Goal: Information Seeking & Learning: Learn about a topic

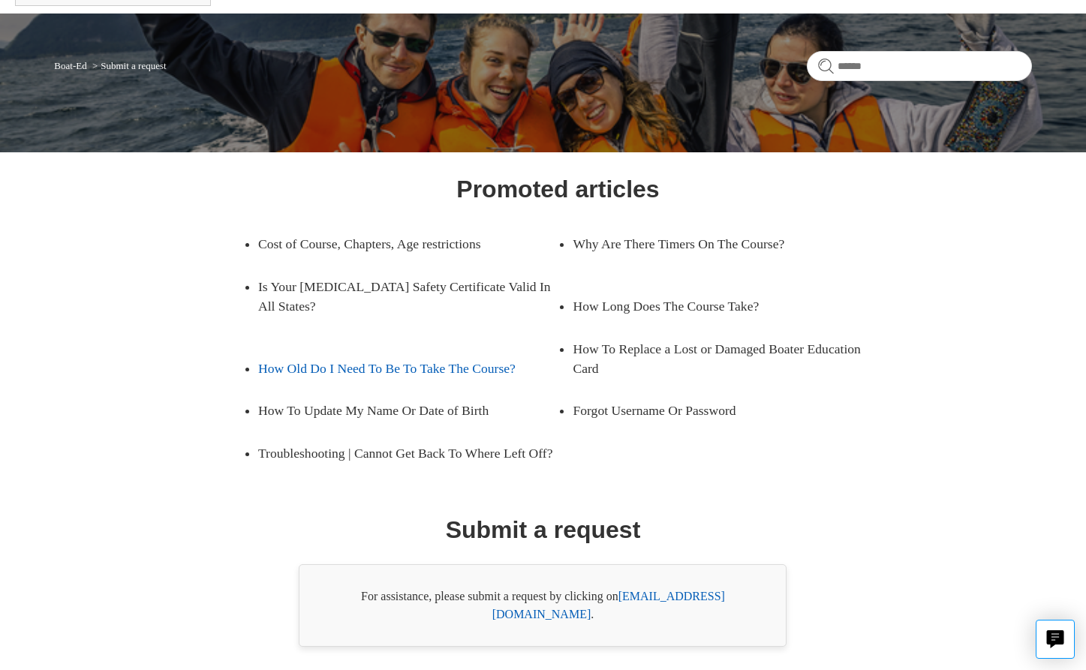
scroll to position [139, 0]
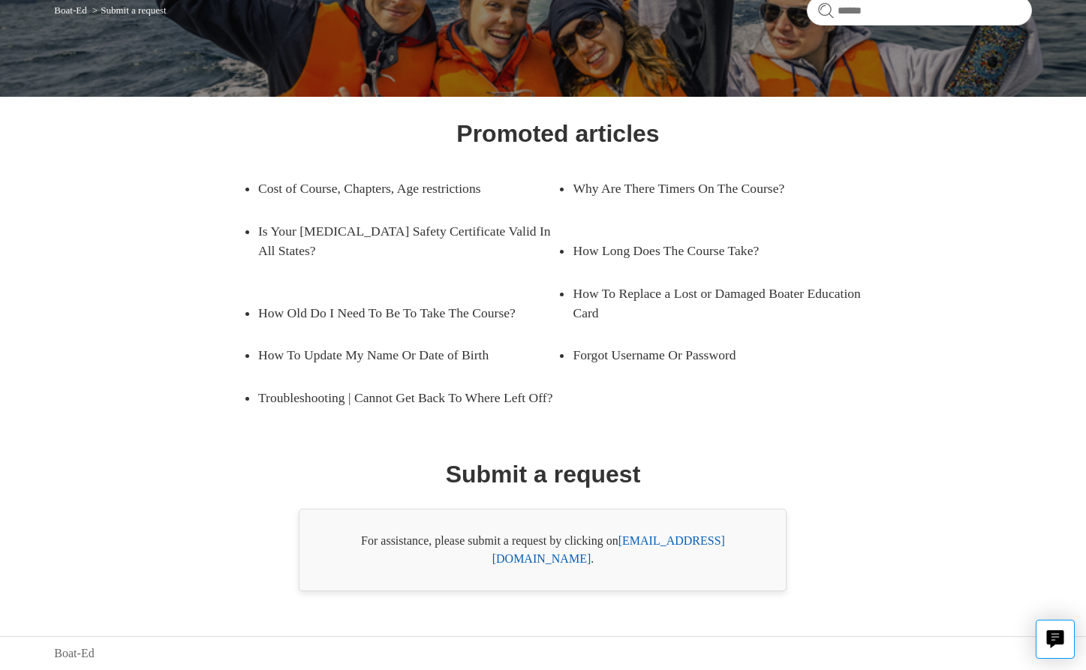
click at [673, 557] on link "[EMAIL_ADDRESS][DOMAIN_NAME]" at bounding box center [608, 549] width 233 height 31
click at [930, 521] on div "Promoted articles Cost of Course, Chapters, Age restrictions Why Are There Time…" at bounding box center [543, 354] width 880 height 476
click at [1055, 641] on icon "Live chat" at bounding box center [1055, 638] width 17 height 14
click at [932, 370] on div "Promoted articles Cost of Course, Chapters, Age restrictions Why Are There Time…" at bounding box center [543, 354] width 880 height 476
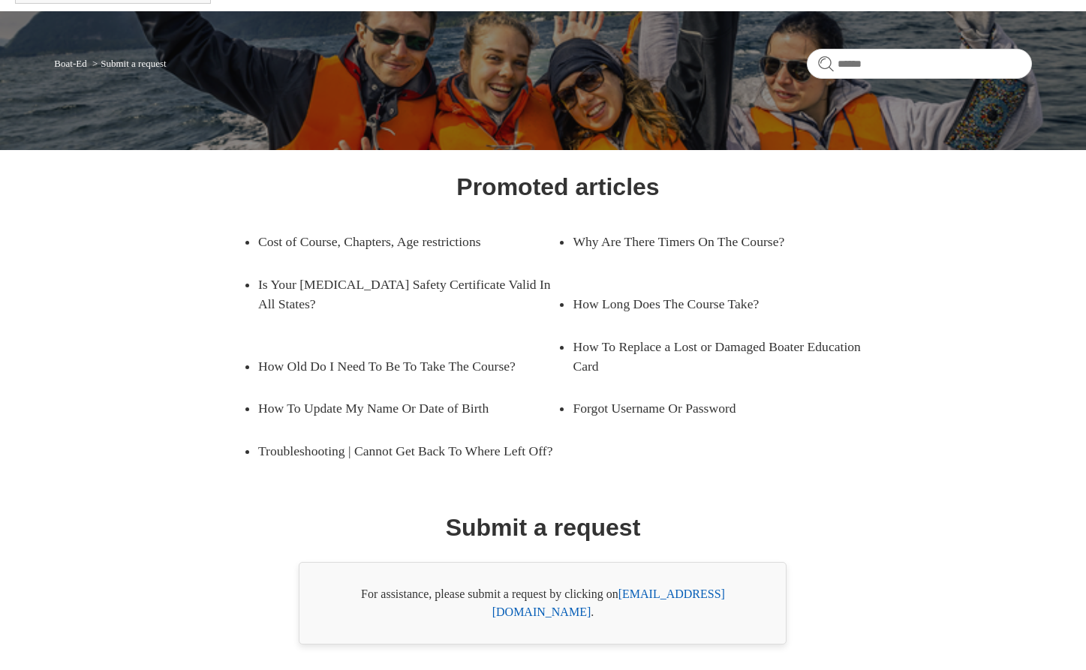
scroll to position [0, 0]
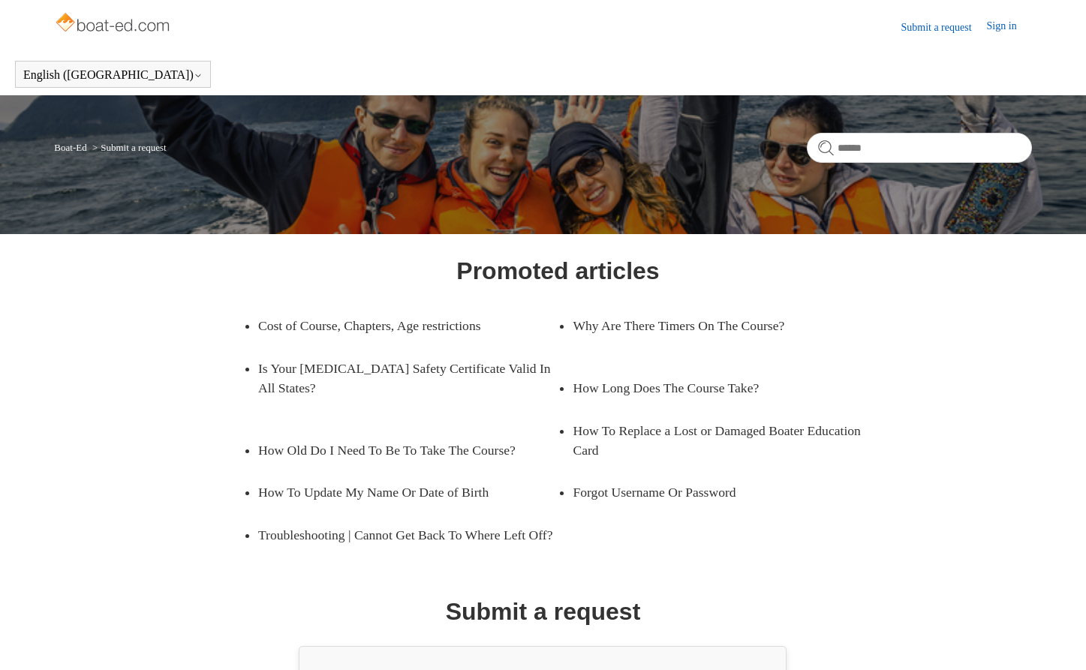
click at [143, 31] on img at bounding box center [113, 24] width 119 height 30
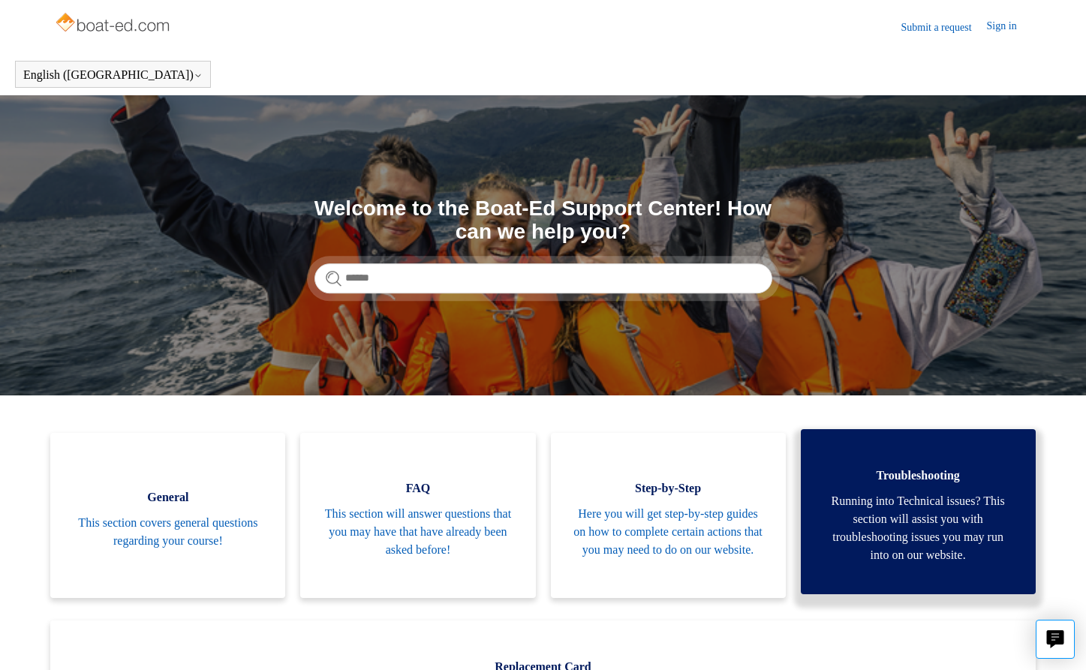
click at [974, 545] on span "Running into Technical issues? This section will assist you with troubleshootin…" at bounding box center [918, 528] width 190 height 72
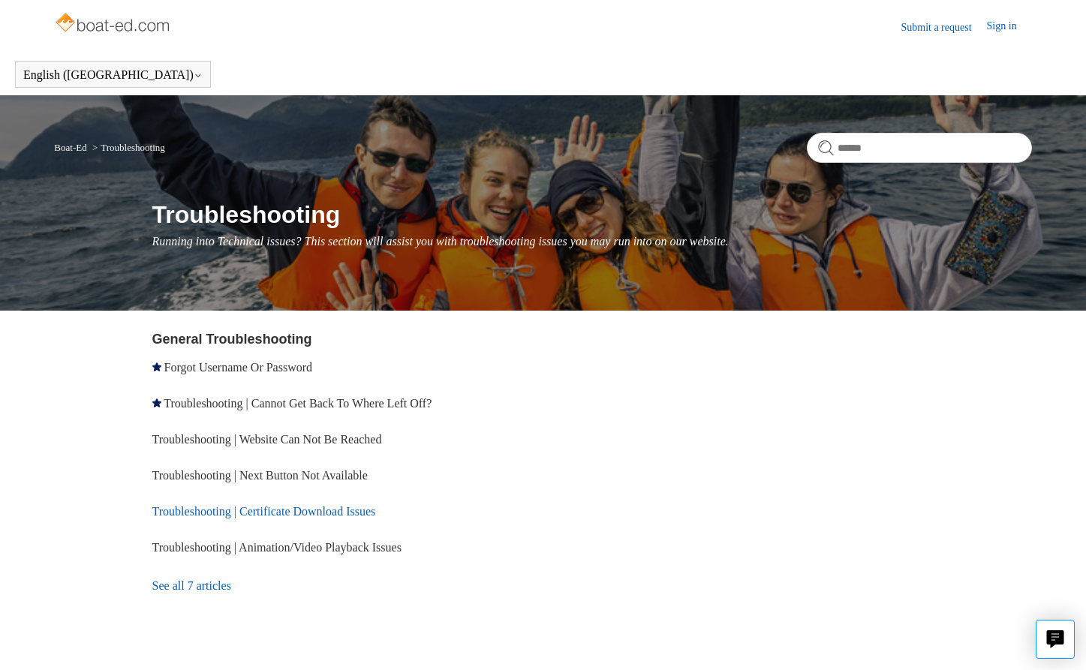
click at [331, 509] on link "Troubleshooting | Certificate Download Issues" at bounding box center [264, 511] width 224 height 13
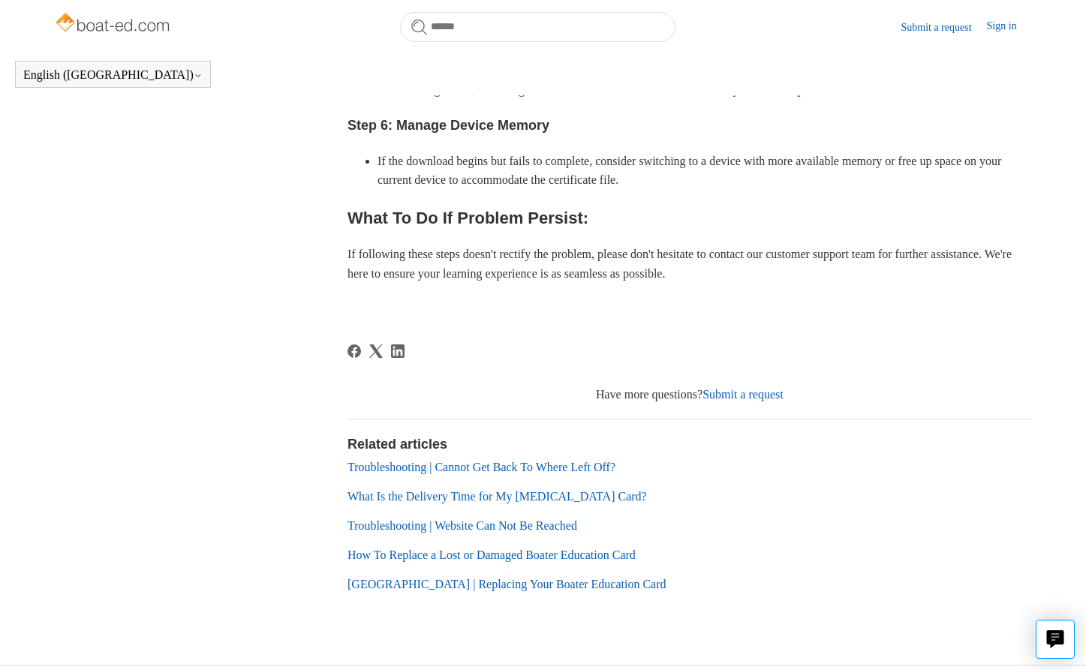
scroll to position [1075, 0]
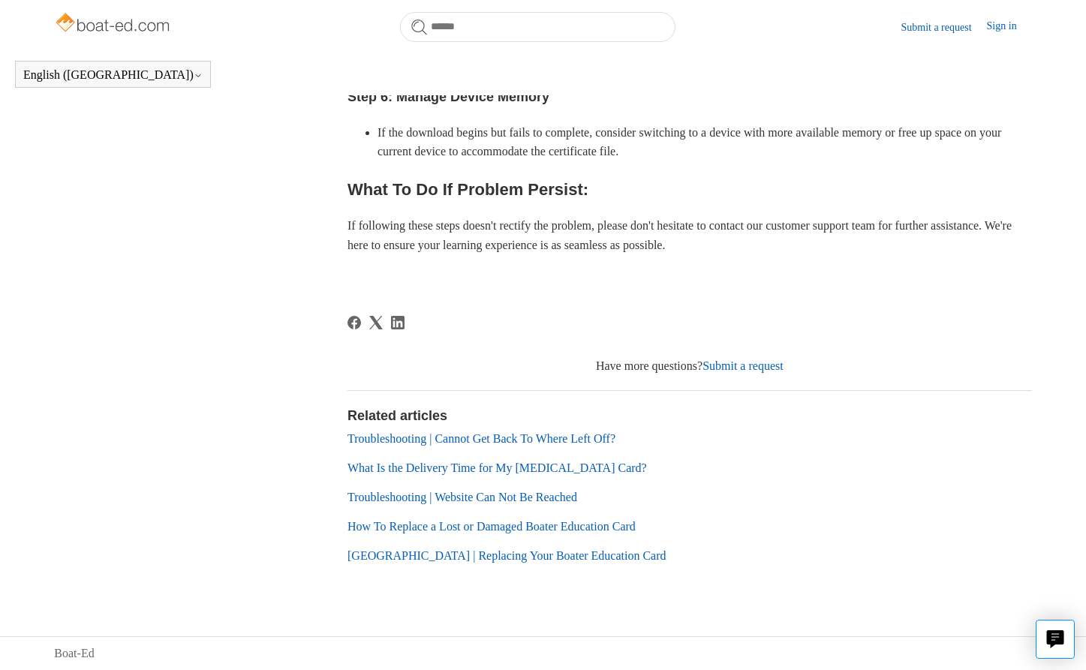
click at [558, 470] on link "What Is the Delivery Time for My Boating Card?" at bounding box center [498, 468] width 300 height 13
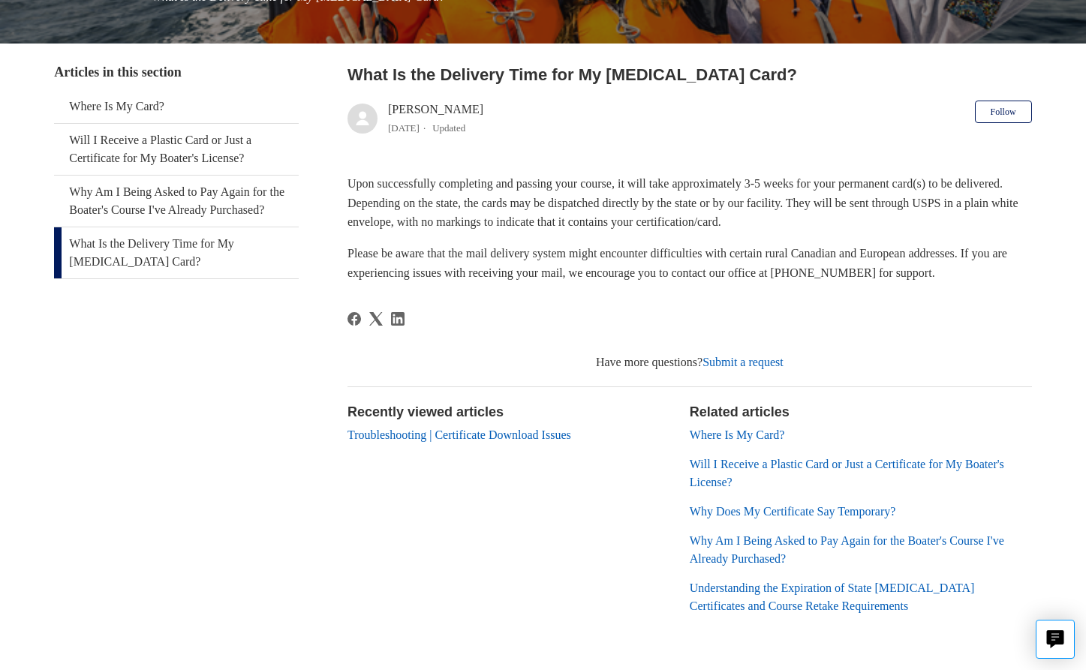
scroll to position [253, 0]
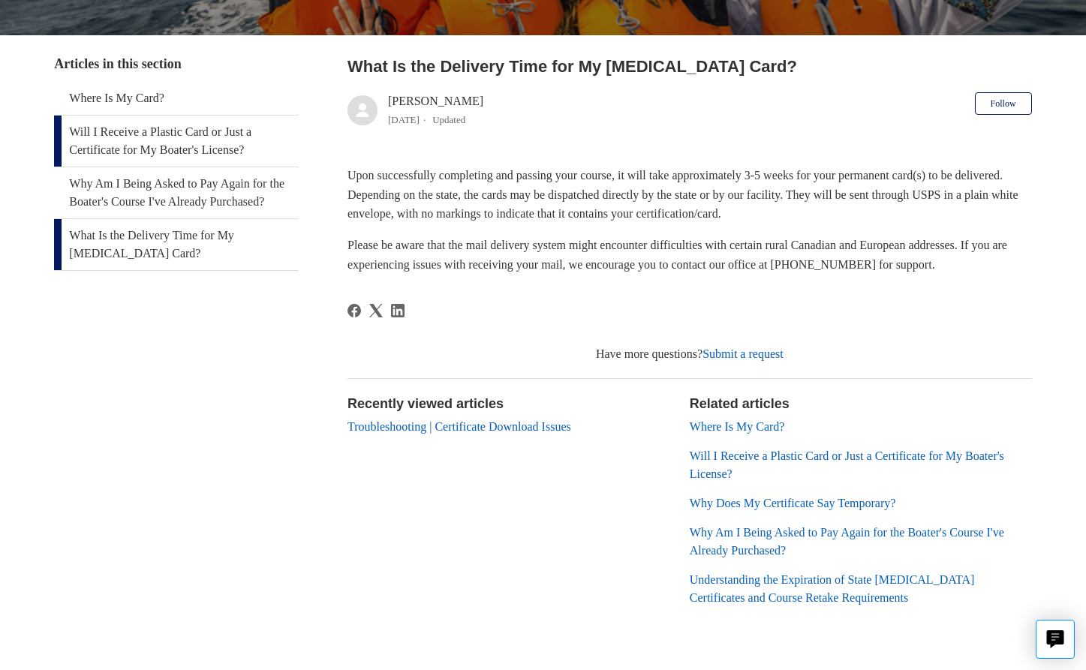
click at [212, 141] on link "Will I Receive a Plastic Card or Just a Certificate for My Boater's License?" at bounding box center [176, 141] width 245 height 51
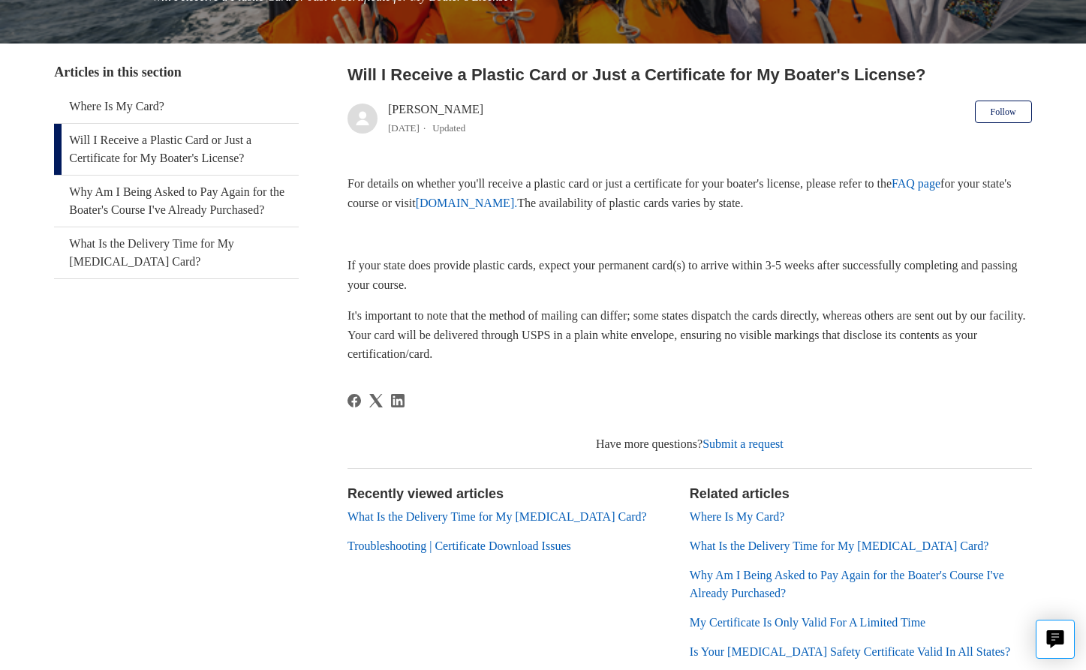
scroll to position [248, 0]
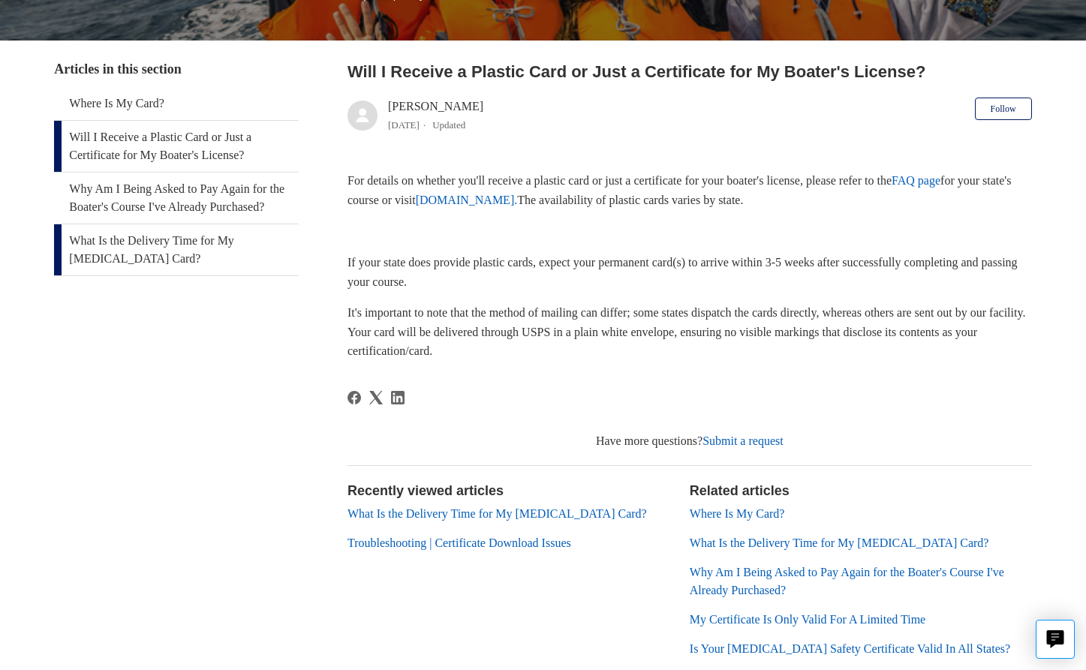
click at [217, 263] on link "What Is the Delivery Time for My [MEDICAL_DATA] Card?" at bounding box center [176, 249] width 245 height 51
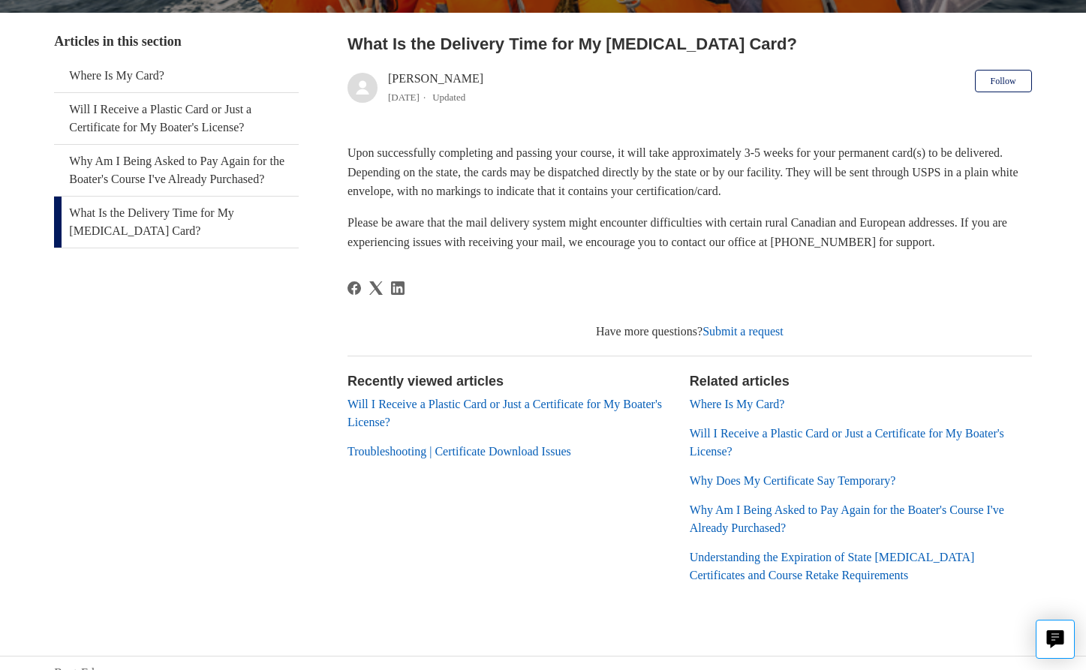
scroll to position [295, 0]
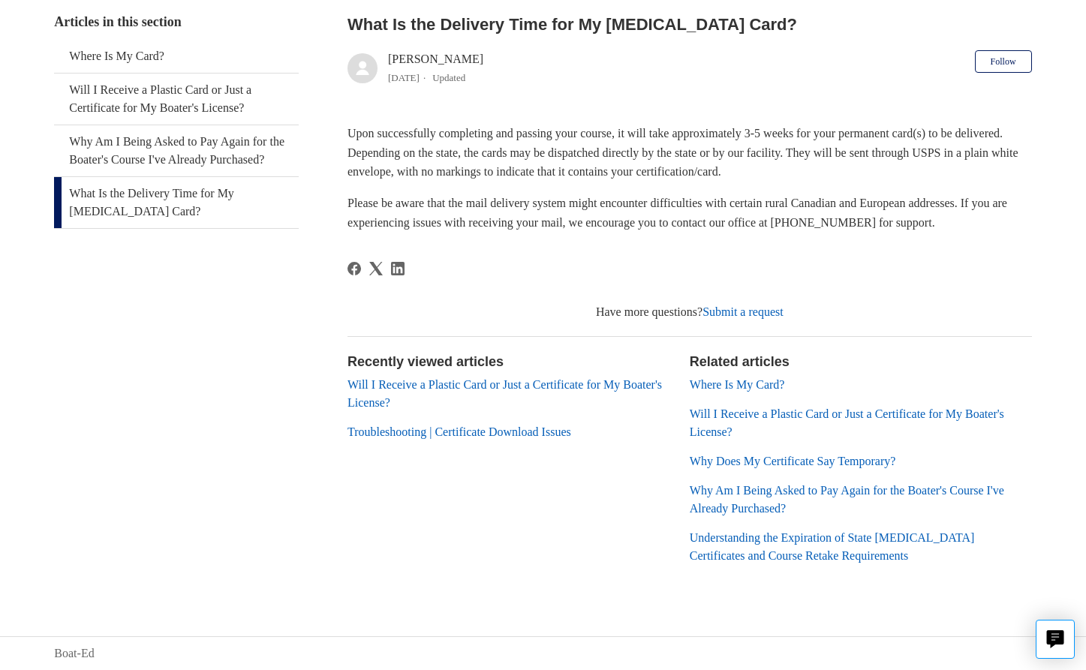
click at [703, 543] on link "Understanding the Expiration of State [MEDICAL_DATA] Certificates and Course Re…" at bounding box center [832, 546] width 285 height 31
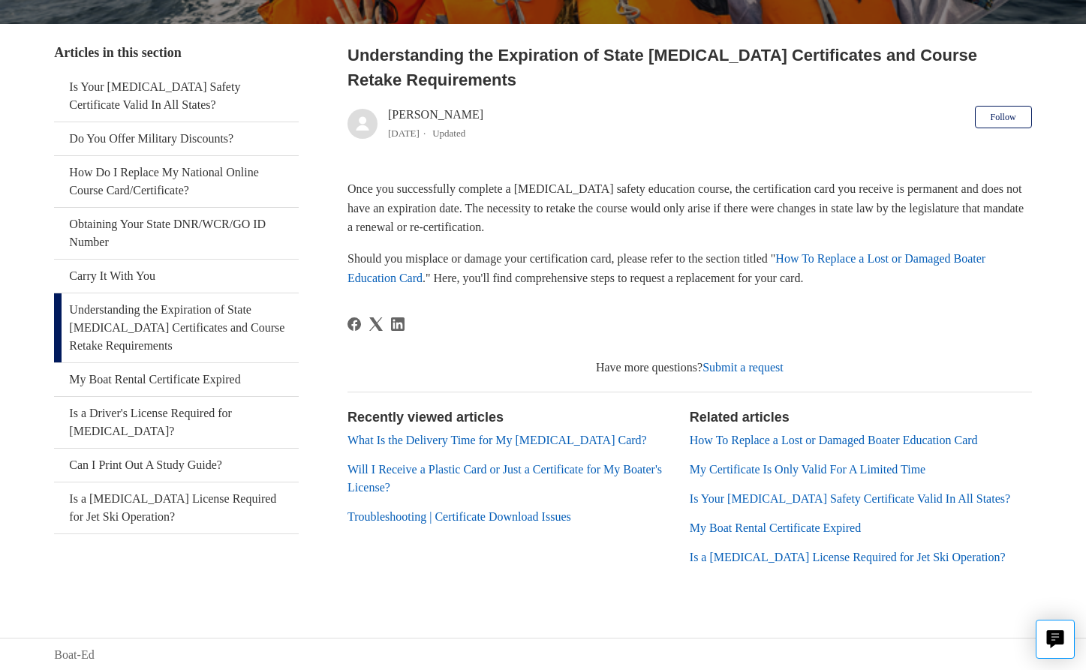
scroll to position [266, 0]
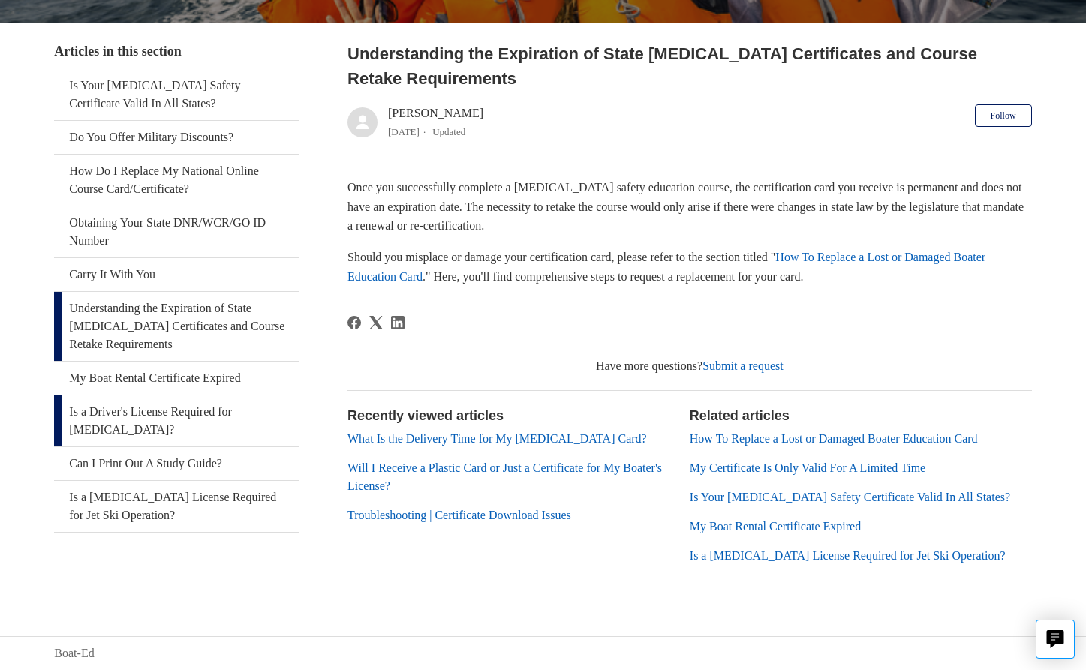
click at [212, 412] on link "Is a Driver's License Required for [MEDICAL_DATA]?" at bounding box center [176, 421] width 245 height 51
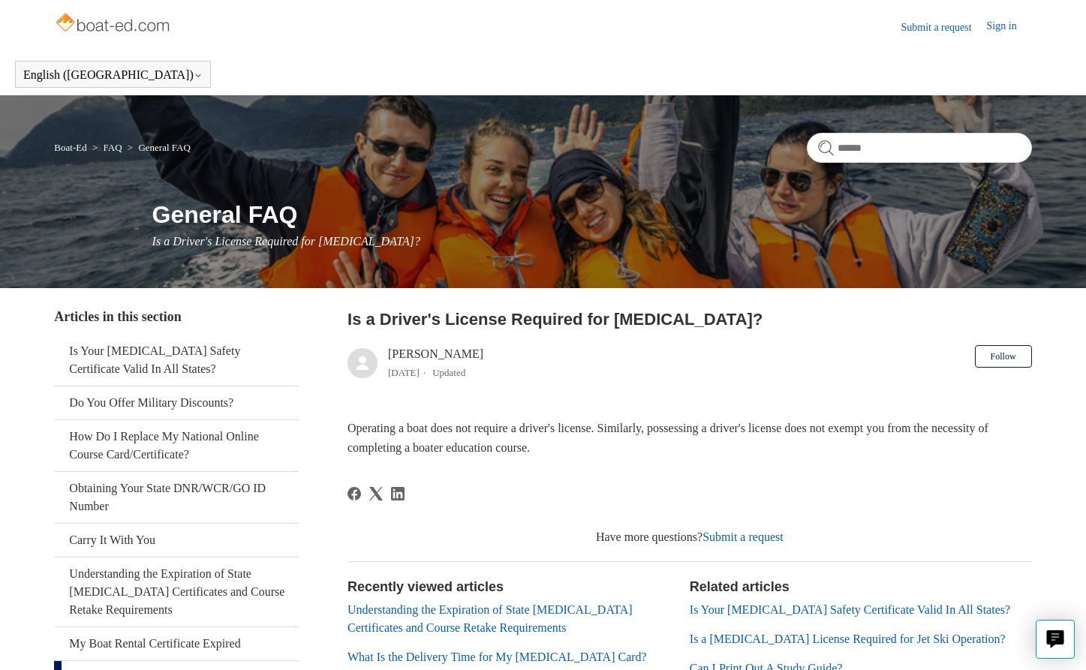
scroll to position [40, 0]
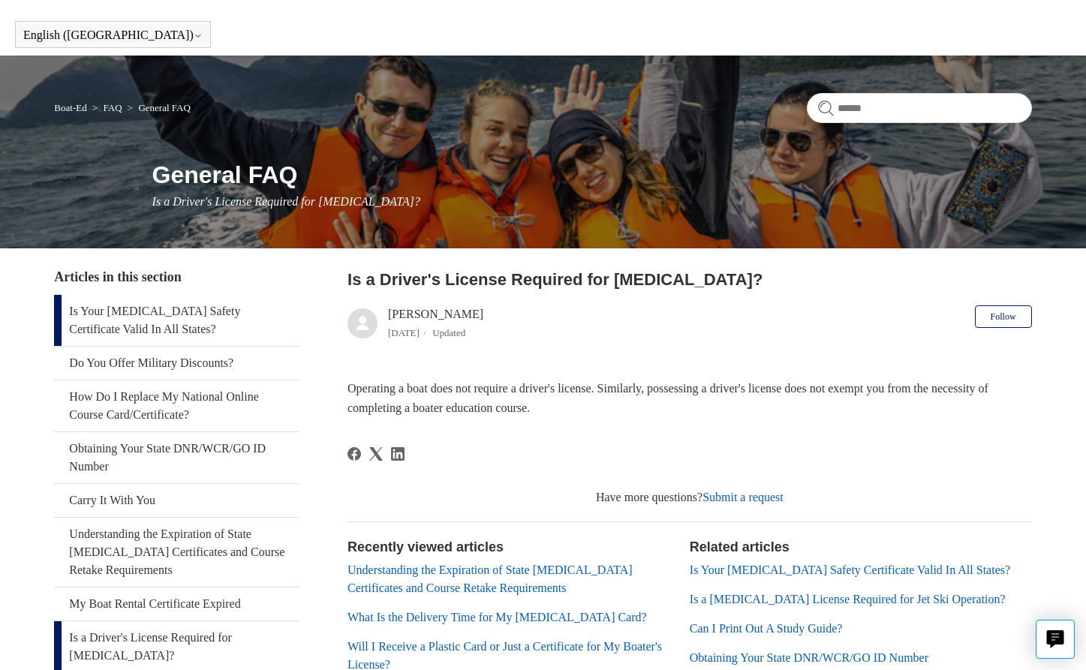
click at [233, 319] on link "Is Your [MEDICAL_DATA] Safety Certificate Valid In All States?" at bounding box center [176, 320] width 245 height 51
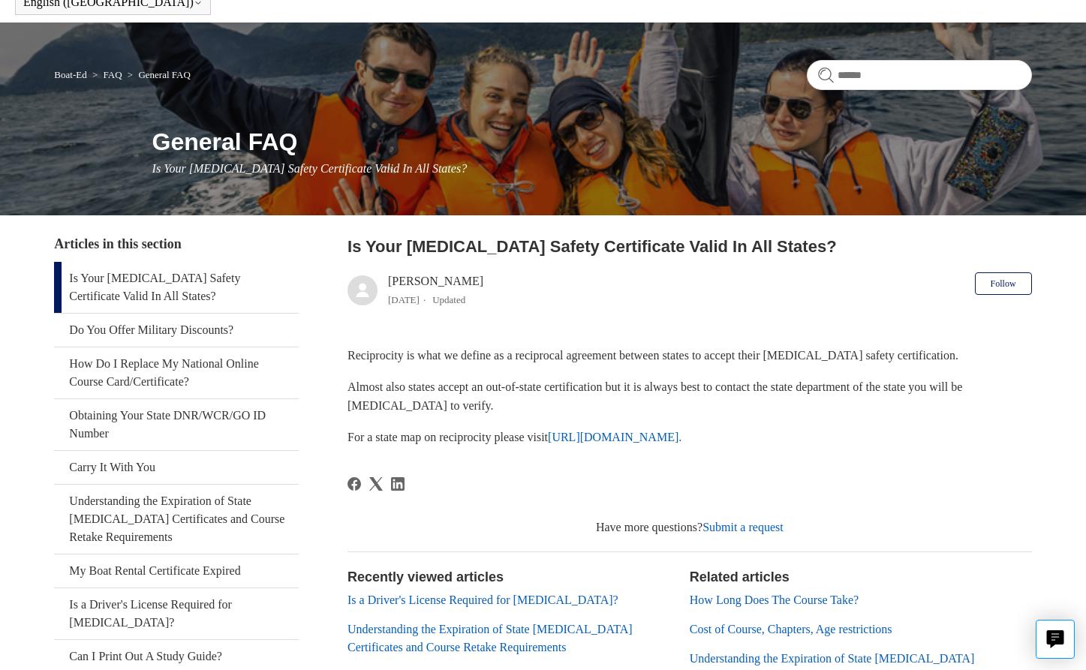
scroll to position [70, 0]
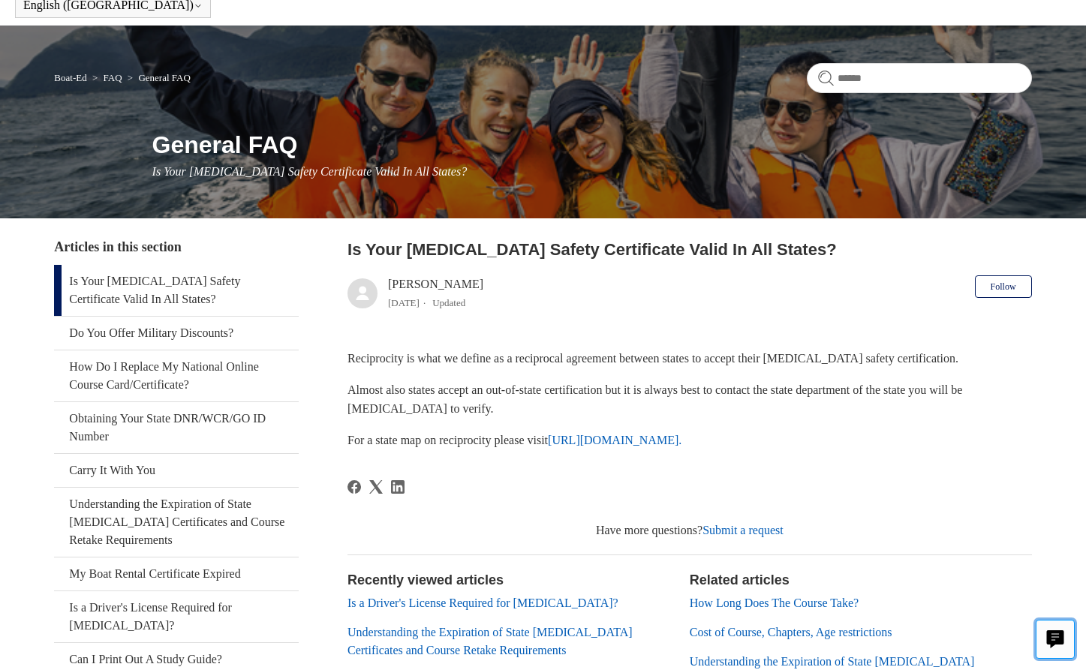
click at [1049, 636] on icon "Live chat" at bounding box center [1055, 638] width 17 height 14
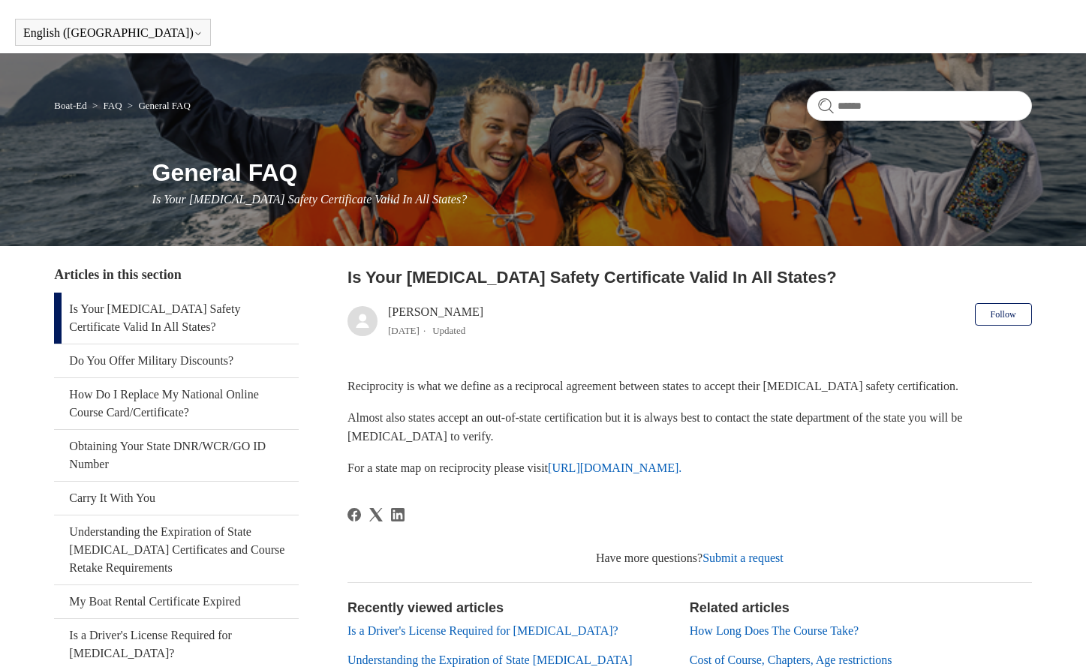
scroll to position [36, 0]
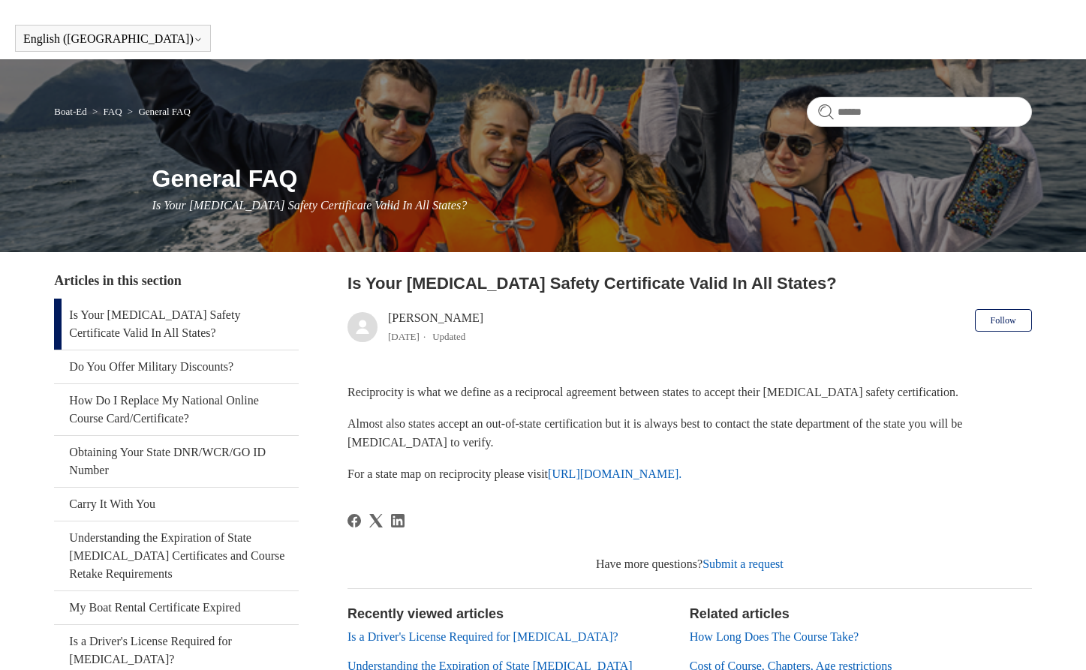
click at [886, 664] on body "Skip to main content Submit a request Sign in English (US) Español Français Boa…" at bounding box center [543, 434] width 1086 height 941
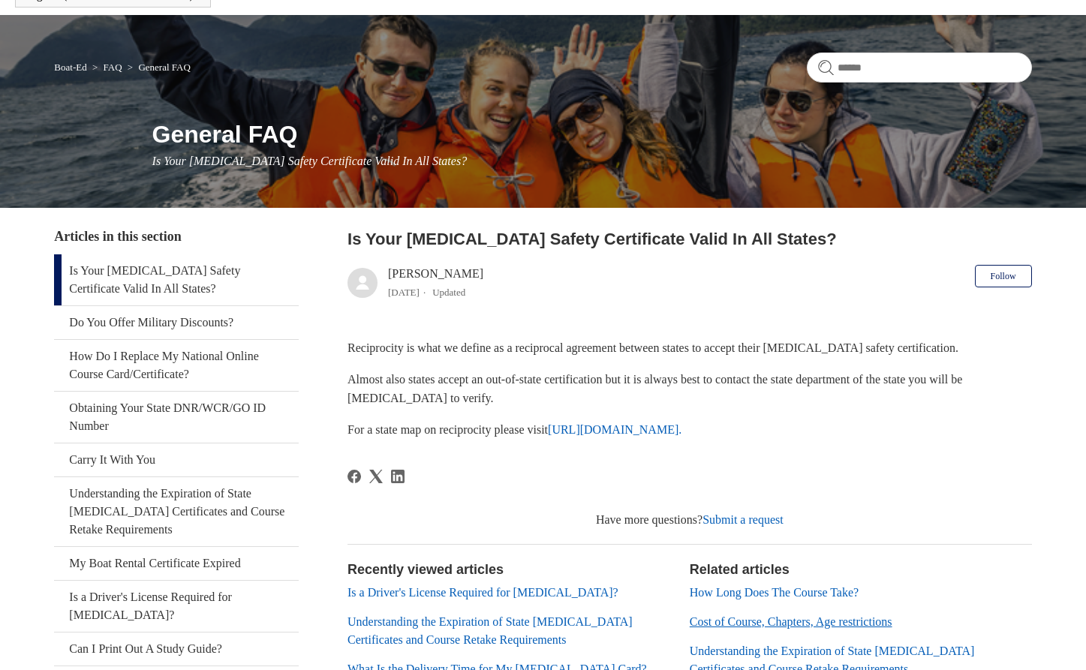
scroll to position [82, 0]
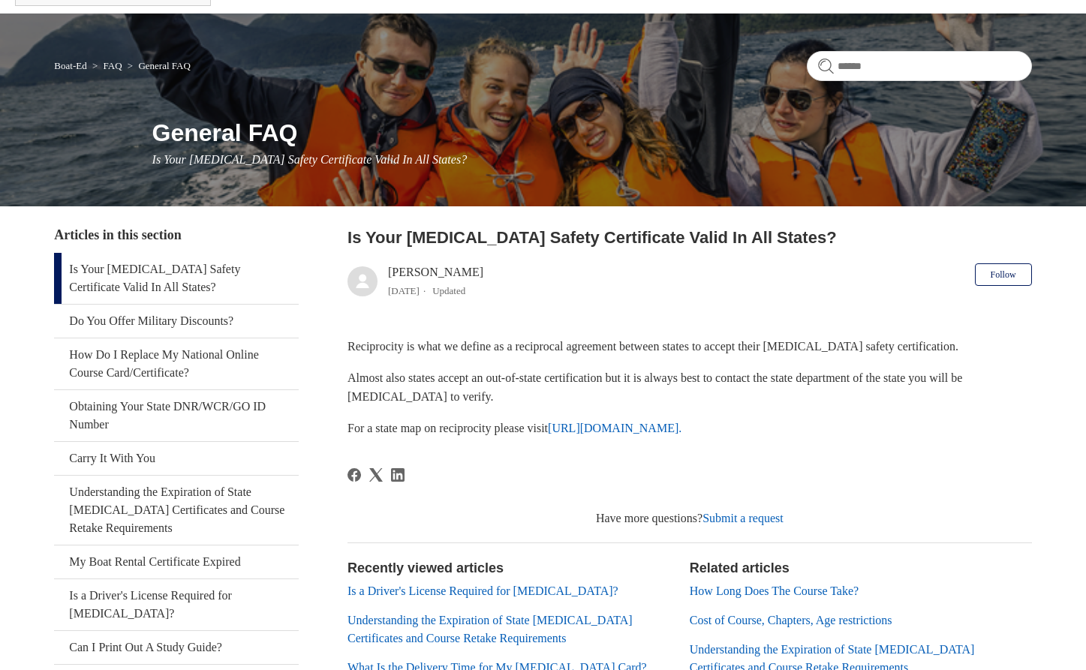
click at [49, 366] on main "Boat-Ed FAQ General FAQ General FAQ Is Your Boating Safety Certificate Valid In…" at bounding box center [543, 397] width 1086 height 766
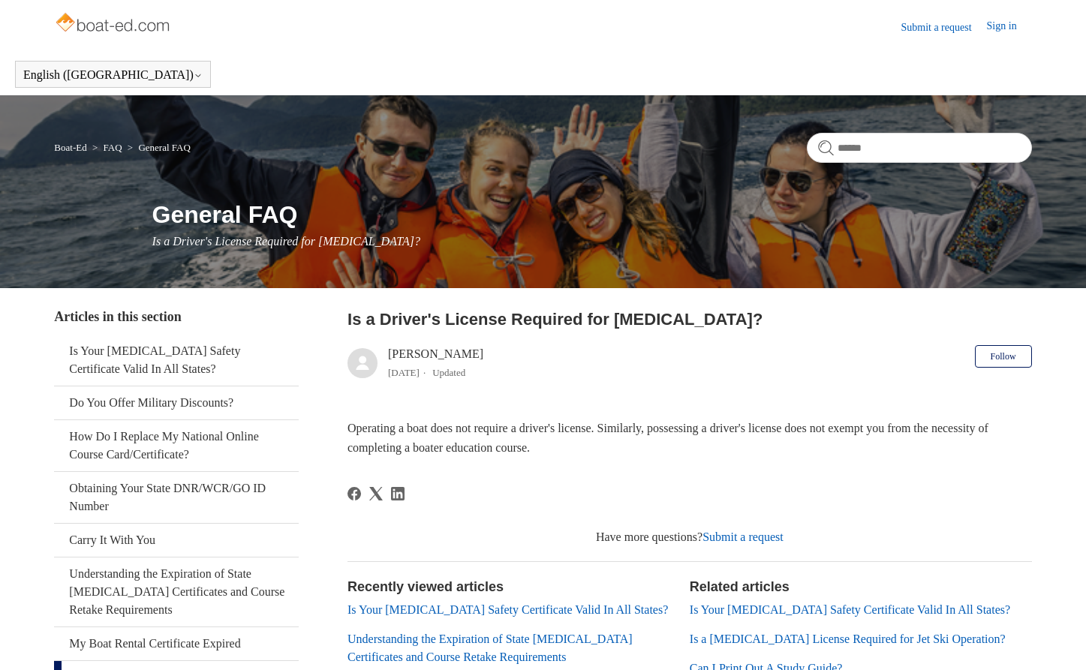
scroll to position [40, 0]
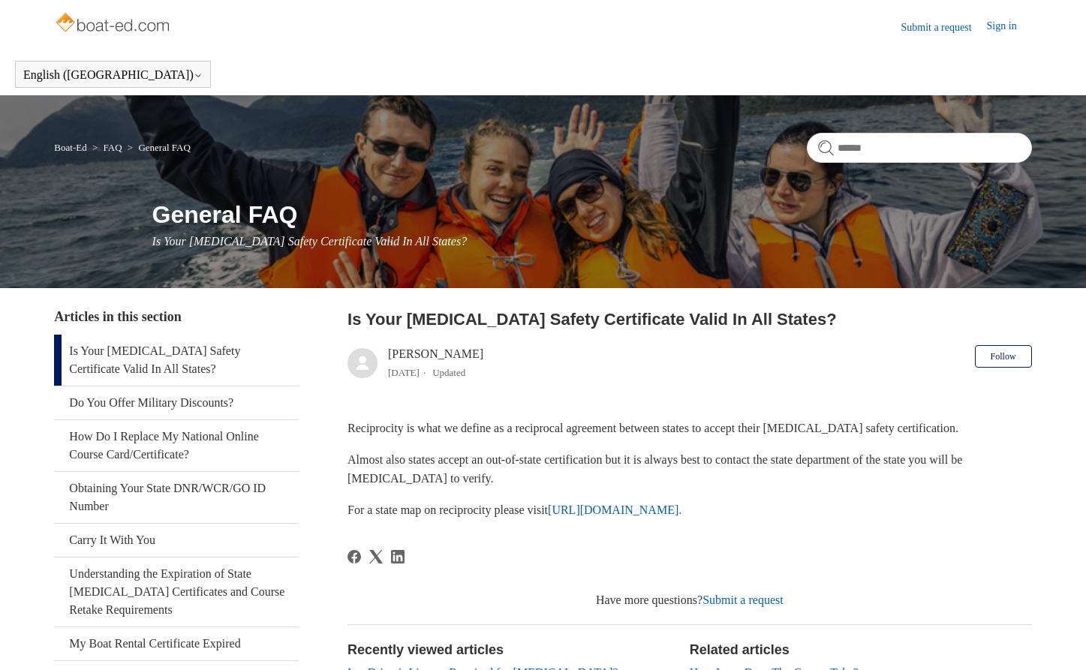
scroll to position [82, 0]
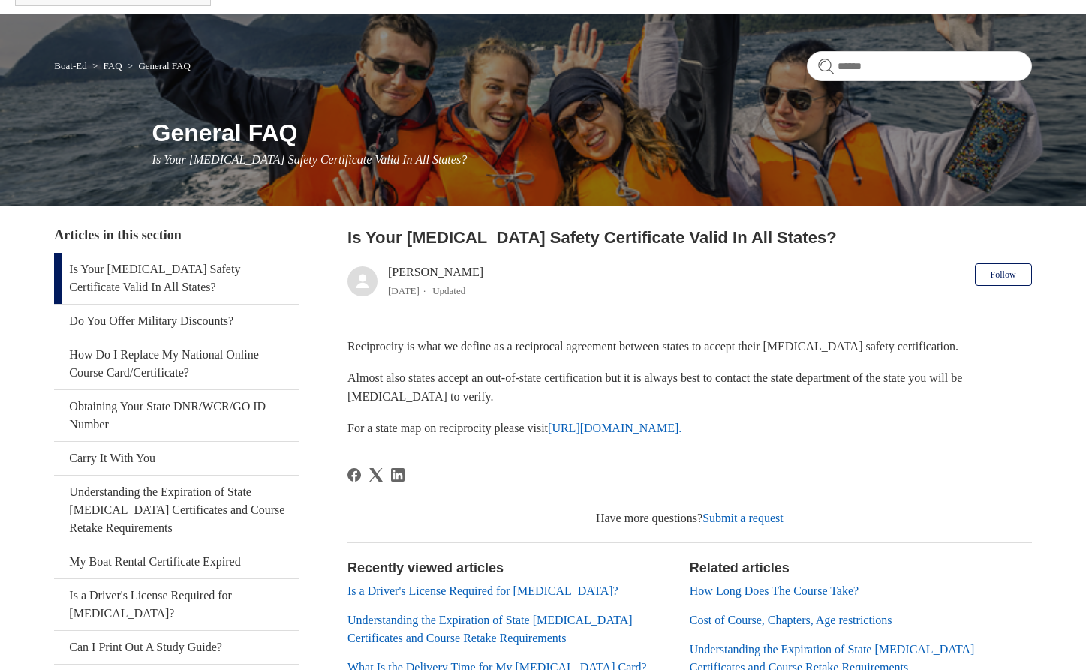
click at [681, 468] on div at bounding box center [690, 485] width 685 height 34
click at [652, 471] on div at bounding box center [690, 485] width 685 height 34
click at [649, 486] on div at bounding box center [690, 485] width 685 height 34
